Goal: Task Accomplishment & Management: Use online tool/utility

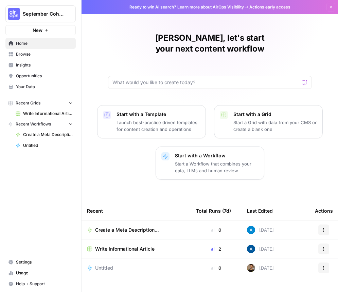
click at [29, 11] on span "September Cohort" at bounding box center [43, 14] width 41 height 7
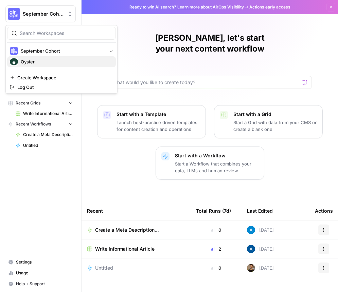
click at [48, 63] on span "Oyster" at bounding box center [66, 61] width 90 height 7
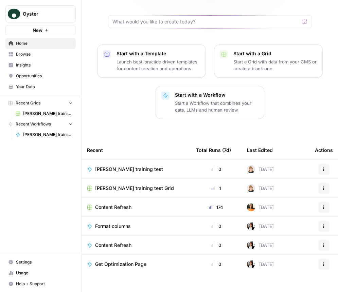
scroll to position [61, 0]
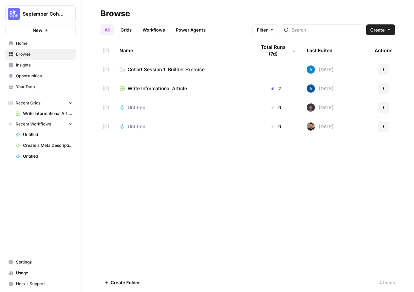
click at [267, 186] on div "Name Total Runs (7d) Last Edited Actions Cohort Session 1: Builder Exercise Tod…" at bounding box center [247, 157] width 333 height 232
click at [219, 70] on link "Cohort Session 1: Builder Exercise" at bounding box center [182, 69] width 126 height 7
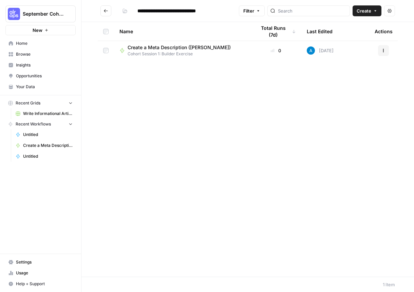
click at [210, 53] on span "Cohort Session 1: Builder Exercise" at bounding box center [182, 54] width 109 height 6
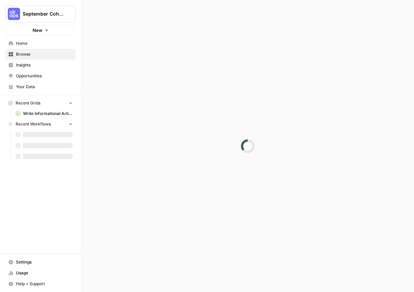
click at [210, 53] on div at bounding box center [247, 146] width 333 height 292
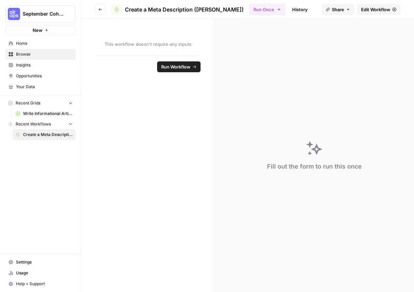
click at [44, 63] on span "Insights" at bounding box center [44, 65] width 57 height 6
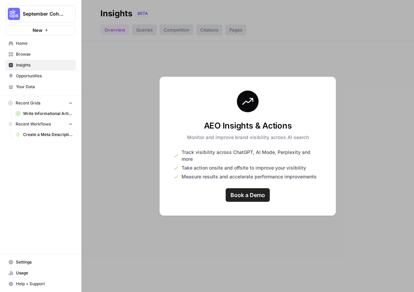
click at [263, 247] on div at bounding box center [247, 146] width 333 height 292
click at [39, 52] on span "Browse" at bounding box center [44, 54] width 57 height 6
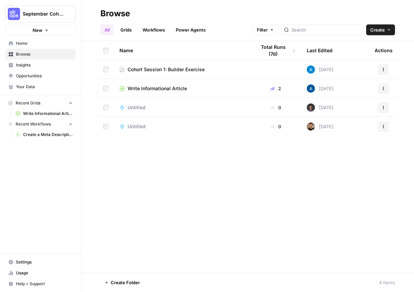
click at [188, 69] on span "Cohort Session 1: Builder Exercise" at bounding box center [166, 69] width 77 height 7
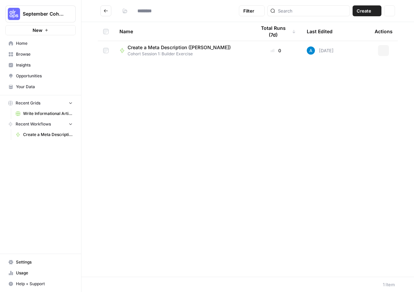
type input "**********"
click at [185, 53] on span "Cohort Session 1: Builder Exercise" at bounding box center [182, 54] width 109 height 6
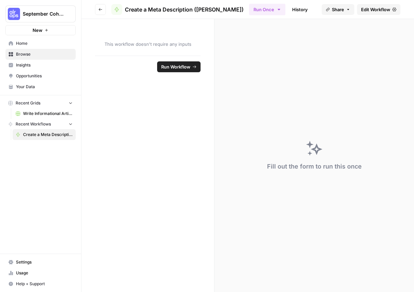
click at [337, 12] on span "Edit Workflow" at bounding box center [375, 9] width 29 height 7
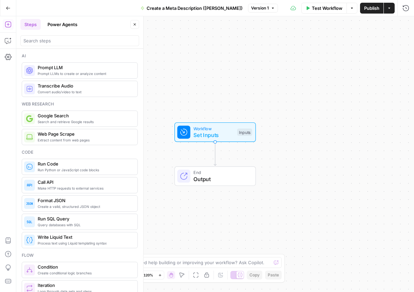
click at [8, 7] on icon "button" at bounding box center [8, 8] width 5 height 5
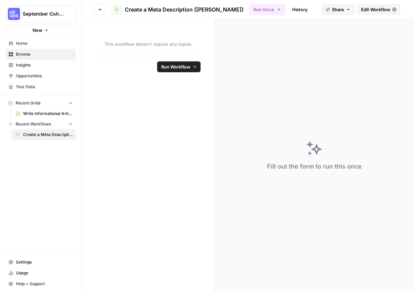
click at [8, 7] on button "September Cohort" at bounding box center [40, 13] width 70 height 17
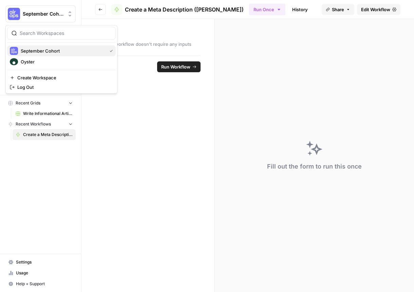
click at [58, 49] on span "September Cohort" at bounding box center [62, 51] width 83 height 7
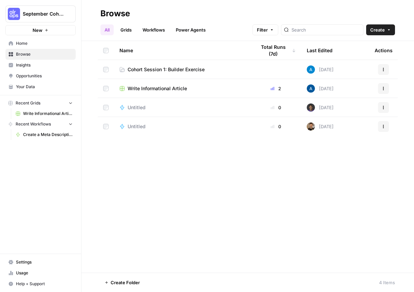
click at [215, 71] on link "Cohort Session 1: Builder Exercise" at bounding box center [182, 69] width 126 height 7
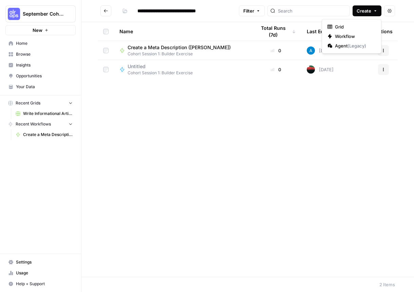
click at [360, 10] on span "Create" at bounding box center [364, 10] width 15 height 7
click at [349, 37] on span "Workflow" at bounding box center [354, 36] width 38 height 7
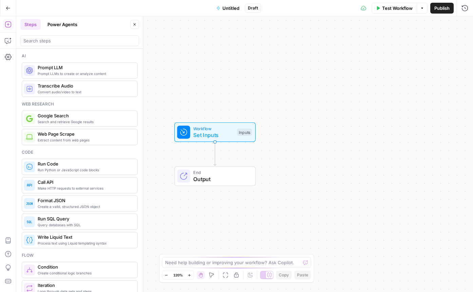
click at [231, 7] on span "Untitled" at bounding box center [231, 8] width 17 height 7
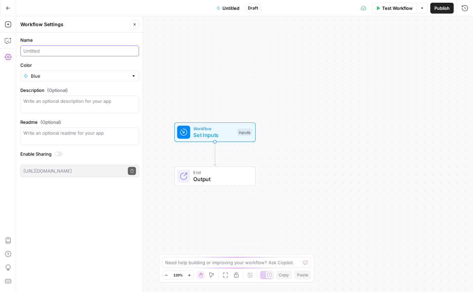
click at [56, 51] on input "Name" at bounding box center [79, 51] width 113 height 7
type input "Josephine :)"
click at [62, 33] on form "Name [PERSON_NAME] :) Color Blue Description (Optional) Readme (Optional) Write…" at bounding box center [79, 107] width 127 height 149
click at [232, 10] on span "Josephine :)" at bounding box center [231, 8] width 26 height 7
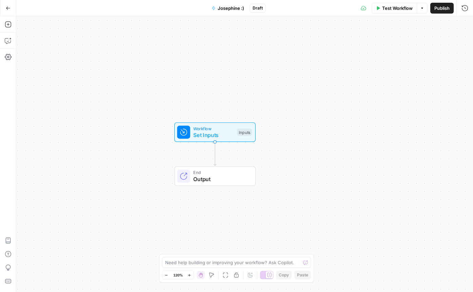
click at [232, 11] on span "Josephine :)" at bounding box center [231, 8] width 26 height 7
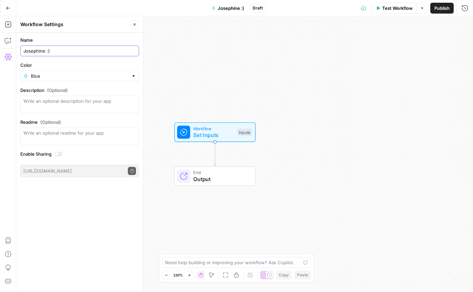
click at [24, 51] on input "Josephine :)" at bounding box center [79, 51] width 113 height 7
type input "Create a Meta Description - [PERSON_NAME] :)"
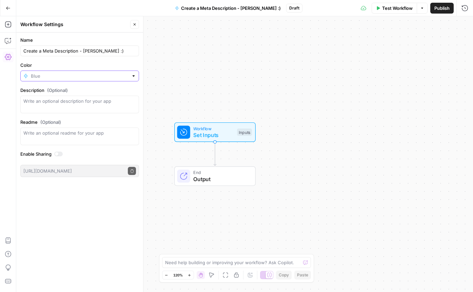
click at [59, 78] on input "Color" at bounding box center [80, 76] width 98 height 7
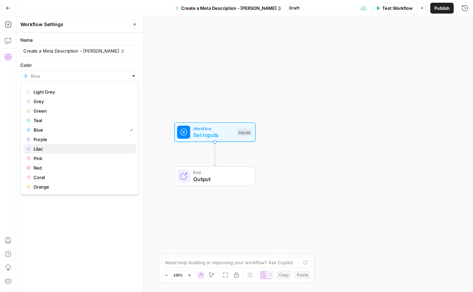
click at [50, 150] on span "Lilac" at bounding box center [82, 149] width 97 height 7
type input "Lilac"
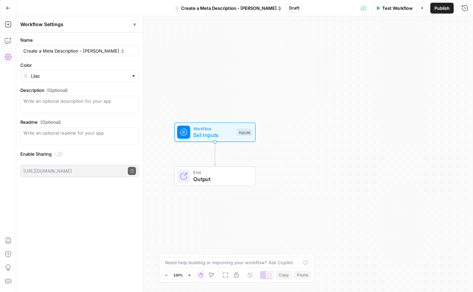
click at [74, 226] on div "Name Create a Meta Description - [PERSON_NAME] :) Color Lilac Description (Opti…" at bounding box center [79, 163] width 127 height 260
click at [7, 25] on icon "button" at bounding box center [8, 24] width 7 height 7
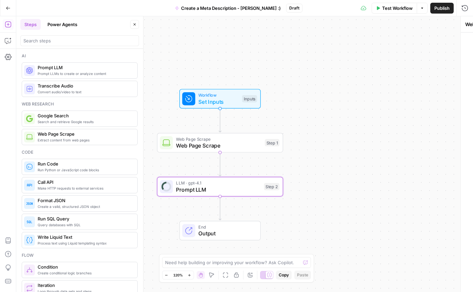
type textarea "Prompt LLM"
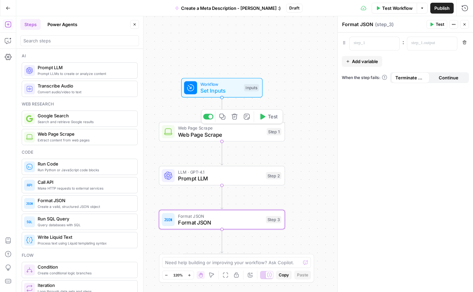
click at [221, 136] on span "Web Page Scrape" at bounding box center [221, 135] width 86 height 8
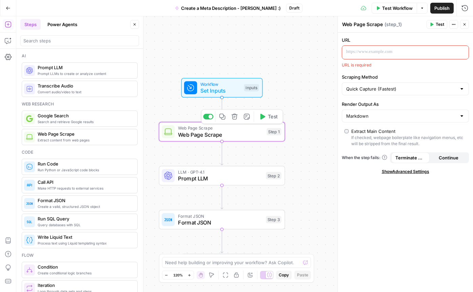
click at [211, 86] on span "Workflow" at bounding box center [221, 84] width 40 height 6
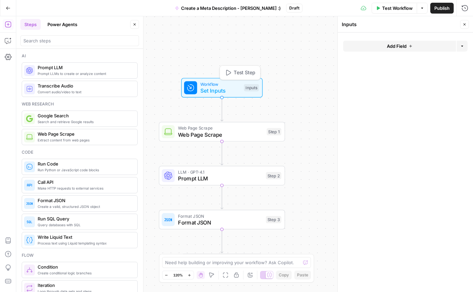
click at [409, 47] on icon "button" at bounding box center [411, 46] width 4 height 4
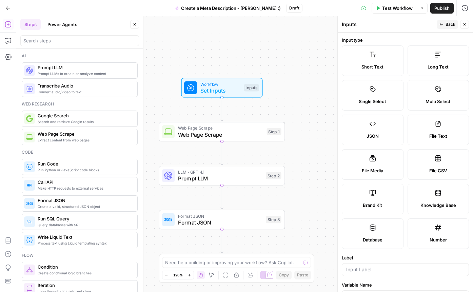
click at [393, 61] on label "Short Text" at bounding box center [373, 60] width 62 height 31
click at [360, 272] on input "Label" at bounding box center [406, 269] width 118 height 7
type input "URL"
click at [373, 254] on form "Input type Short Text Long Text Single Select Multi Select JSON File Text File …" at bounding box center [405, 163] width 135 height 260
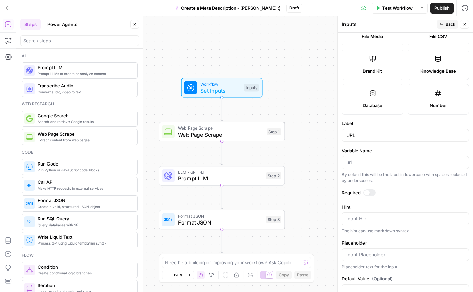
scroll to position [138, 0]
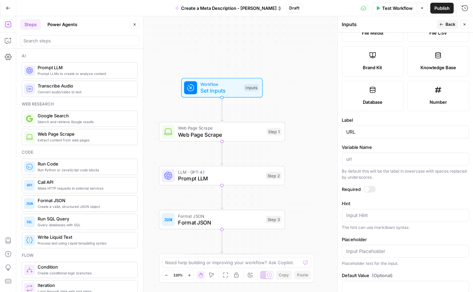
click at [365, 189] on div at bounding box center [367, 189] width 5 height 5
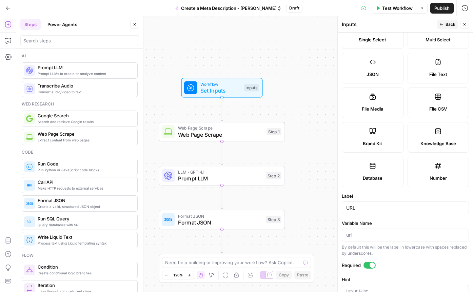
scroll to position [0, 0]
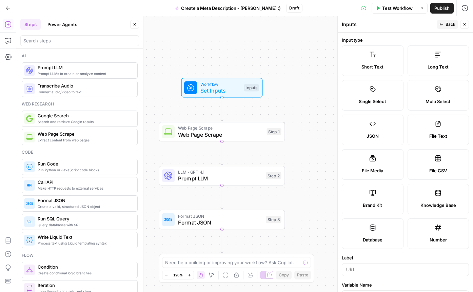
click at [414, 27] on button "Back" at bounding box center [447, 24] width 21 height 9
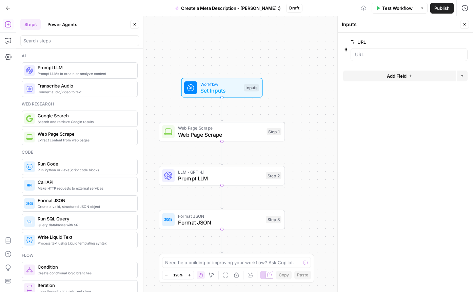
click at [402, 75] on span "Add Field" at bounding box center [397, 76] width 20 height 7
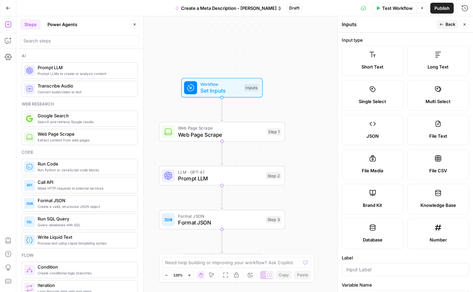
click at [390, 58] on label "Short Text" at bounding box center [373, 60] width 62 height 31
click at [386, 63] on label "Short Text" at bounding box center [373, 60] width 62 height 31
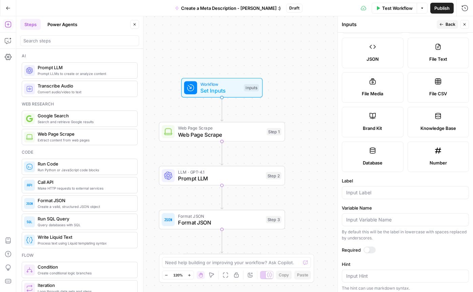
scroll to position [77, 0]
click at [368, 199] on form "Input type Short Text Long Text Single Select Multi Select JSON File Text File …" at bounding box center [405, 163] width 135 height 260
click at [367, 194] on input "Label" at bounding box center [406, 192] width 118 height 7
type input "Keyword"
click at [374, 254] on div "Required" at bounding box center [405, 250] width 127 height 9
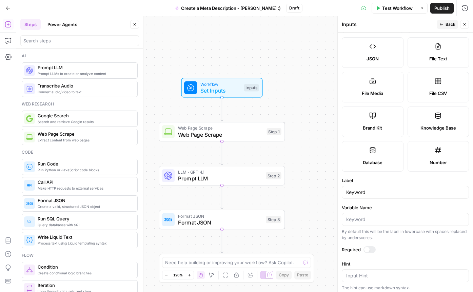
click at [374, 249] on div at bounding box center [370, 249] width 12 height 7
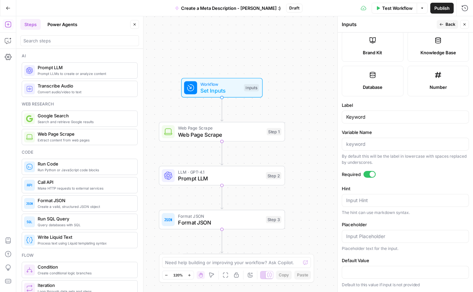
click at [414, 25] on span "Back" at bounding box center [451, 24] width 10 height 6
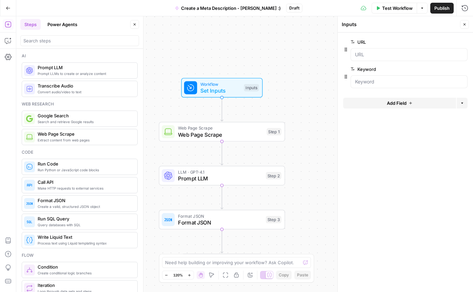
click at [225, 132] on span "Web Page Scrape" at bounding box center [221, 135] width 86 height 8
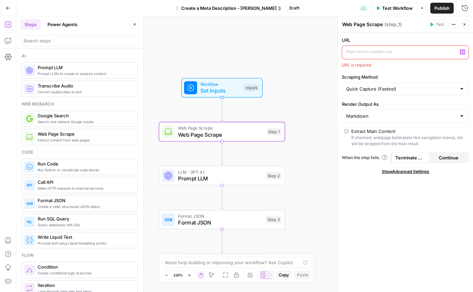
click at [386, 50] on p at bounding box center [401, 52] width 108 height 7
click at [414, 54] on button "Variables Menu" at bounding box center [462, 51] width 5 height 5
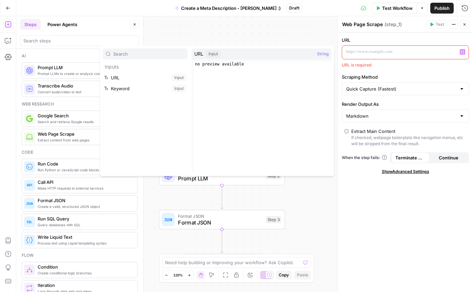
click at [245, 54] on div "URL Input String" at bounding box center [262, 54] width 140 height 11
click at [126, 79] on button "Select variable URL" at bounding box center [145, 77] width 85 height 11
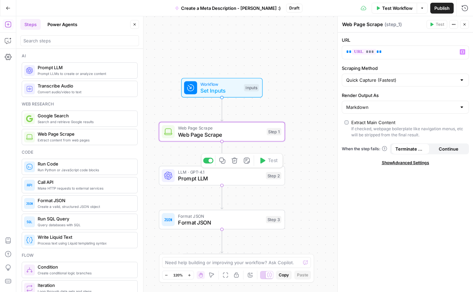
click at [228, 174] on span "LLM · GPT-4.1" at bounding box center [220, 172] width 85 height 6
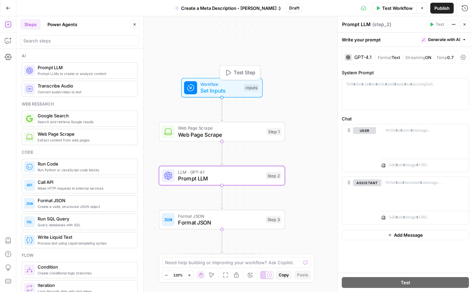
click at [212, 91] on span "Set Inputs" at bounding box center [221, 91] width 40 height 8
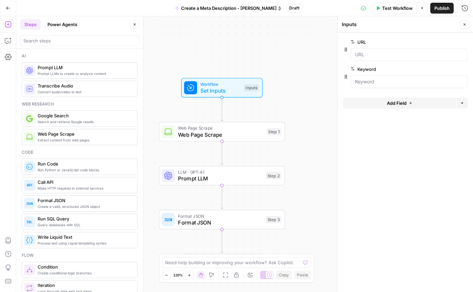
click at [229, 136] on span "Web Page Scrape" at bounding box center [221, 135] width 86 height 8
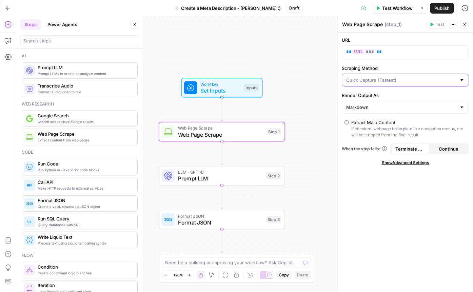
click at [410, 80] on input "Scraping Method" at bounding box center [402, 80] width 110 height 7
type input "Quick Capture (Fastest)"
click at [381, 198] on div "URL ** *** ** Scraping Method Quick Capture (Fastest) Render Output As Markdown…" at bounding box center [405, 163] width 135 height 260
click at [397, 7] on span "Test Workflow" at bounding box center [398, 8] width 31 height 7
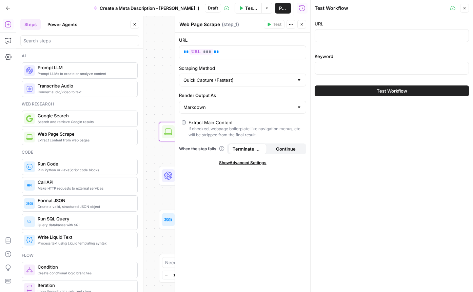
click at [347, 31] on div at bounding box center [392, 35] width 154 height 13
paste input "[URL][DOMAIN_NAME]"
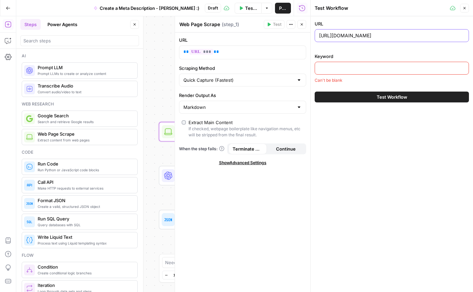
type input "[URL][DOMAIN_NAME]"
click at [360, 69] on input "Keyword" at bounding box center [392, 68] width 146 height 7
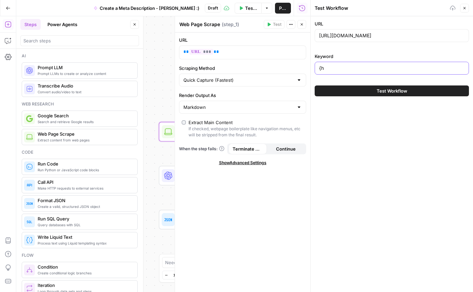
type input "{"
type input "Holiday Pay"
click at [414, 92] on button "Test Workflow" at bounding box center [392, 91] width 154 height 11
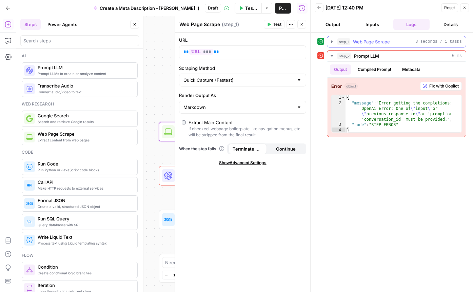
click at [367, 40] on span "Web Page Scrape" at bounding box center [371, 41] width 37 height 7
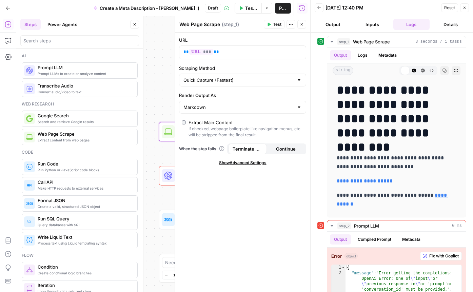
click at [414, 8] on icon "button" at bounding box center [465, 8] width 4 height 4
